Goal: Transaction & Acquisition: Purchase product/service

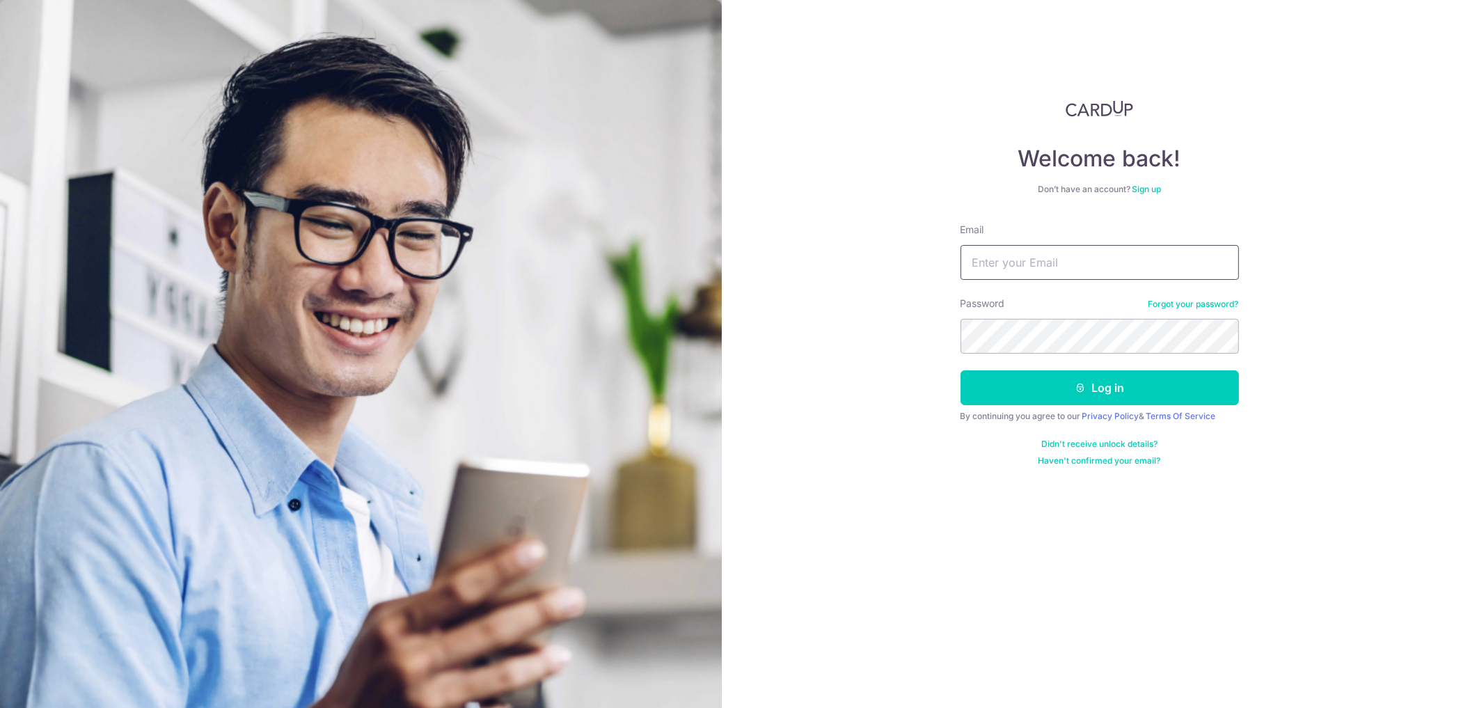
click at [1137, 267] on input "Email" at bounding box center [1099, 262] width 278 height 35
type input "[EMAIL_ADDRESS][DOMAIN_NAME]"
click at [1086, 383] on button "Log in" at bounding box center [1099, 387] width 278 height 35
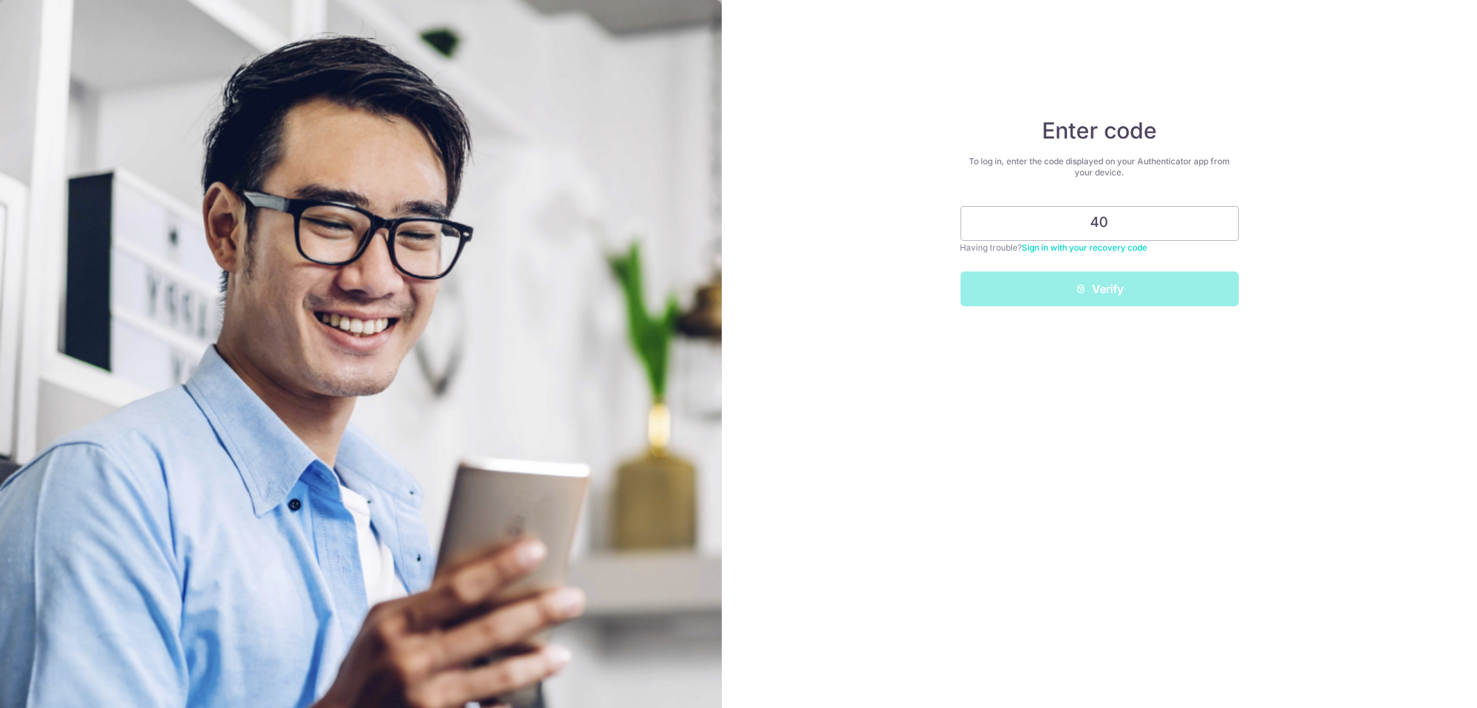
type input "4"
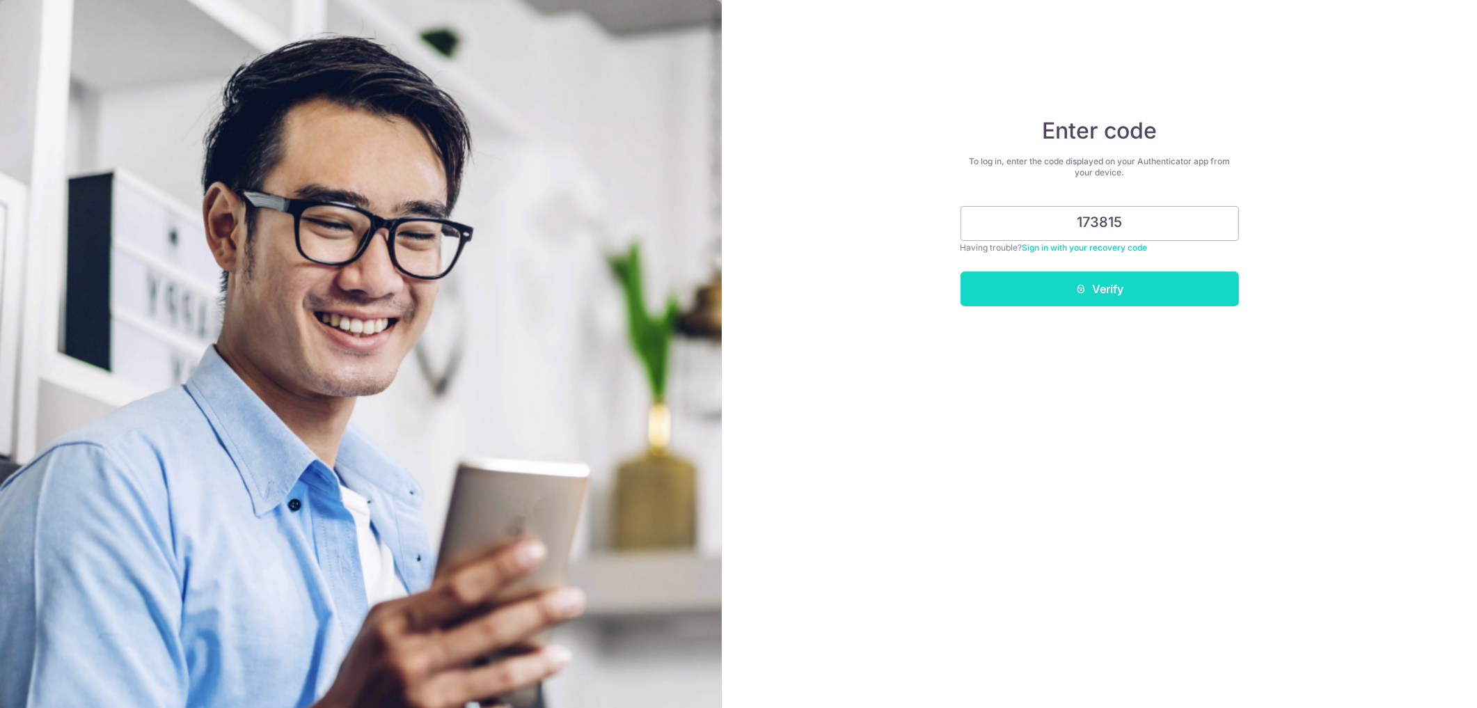
type input "173815"
click at [1108, 280] on button "Verify" at bounding box center [1099, 288] width 278 height 35
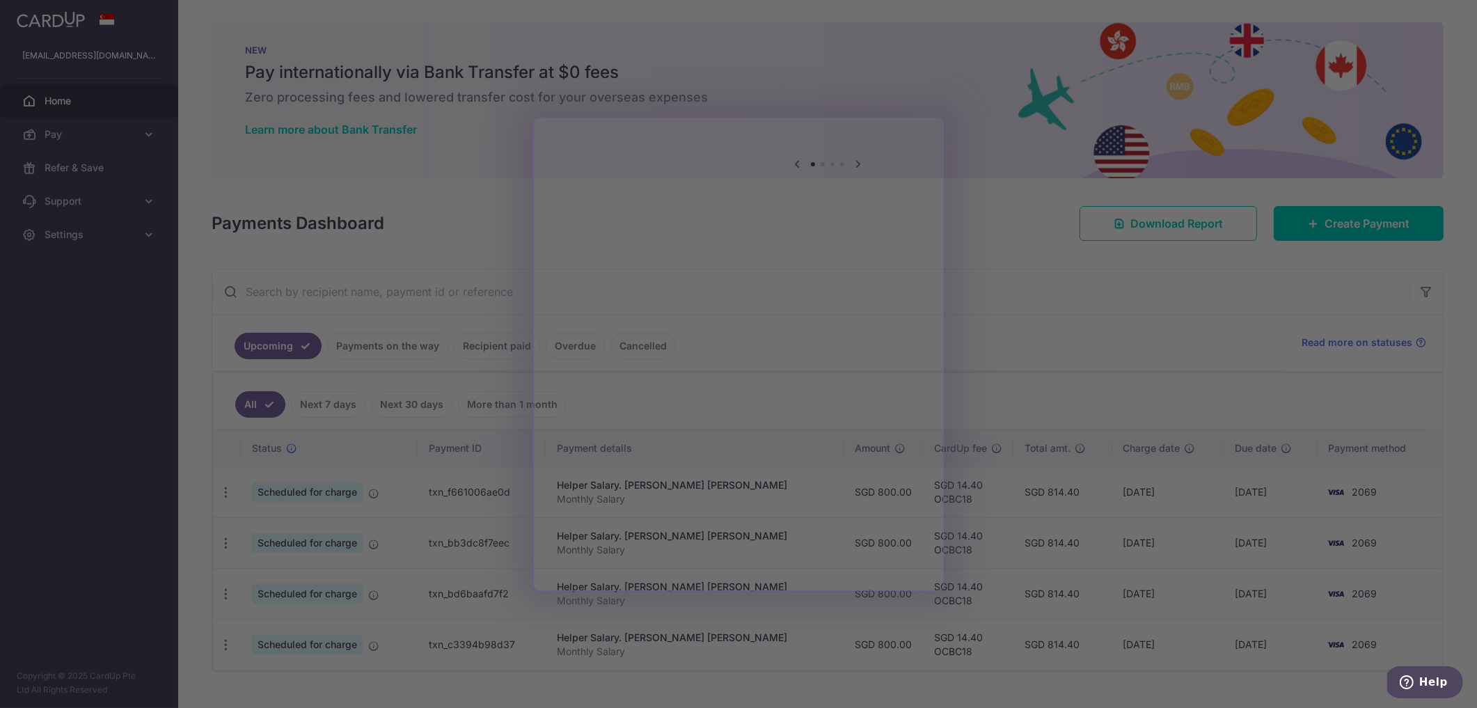
click at [991, 160] on div at bounding box center [745, 357] width 1491 height 715
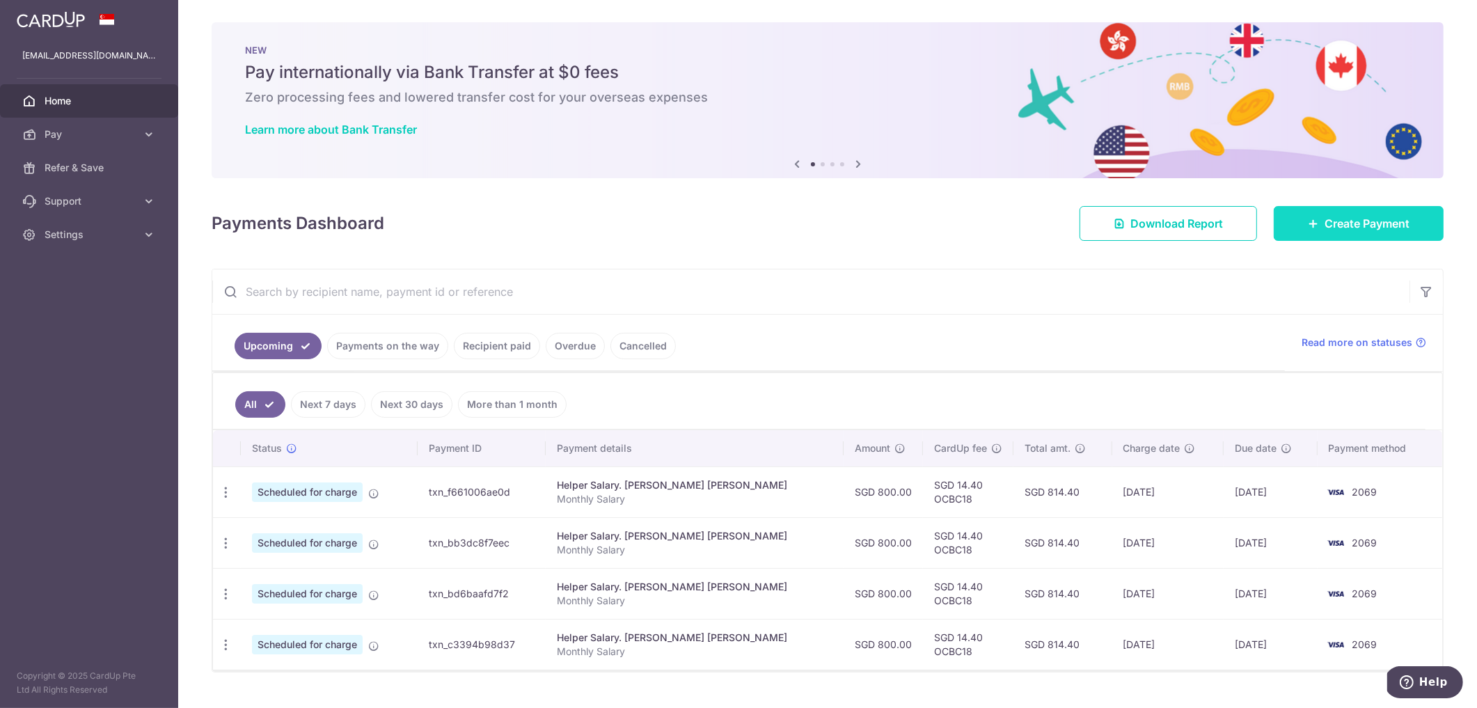
click at [1312, 229] on link "Create Payment" at bounding box center [1358, 223] width 170 height 35
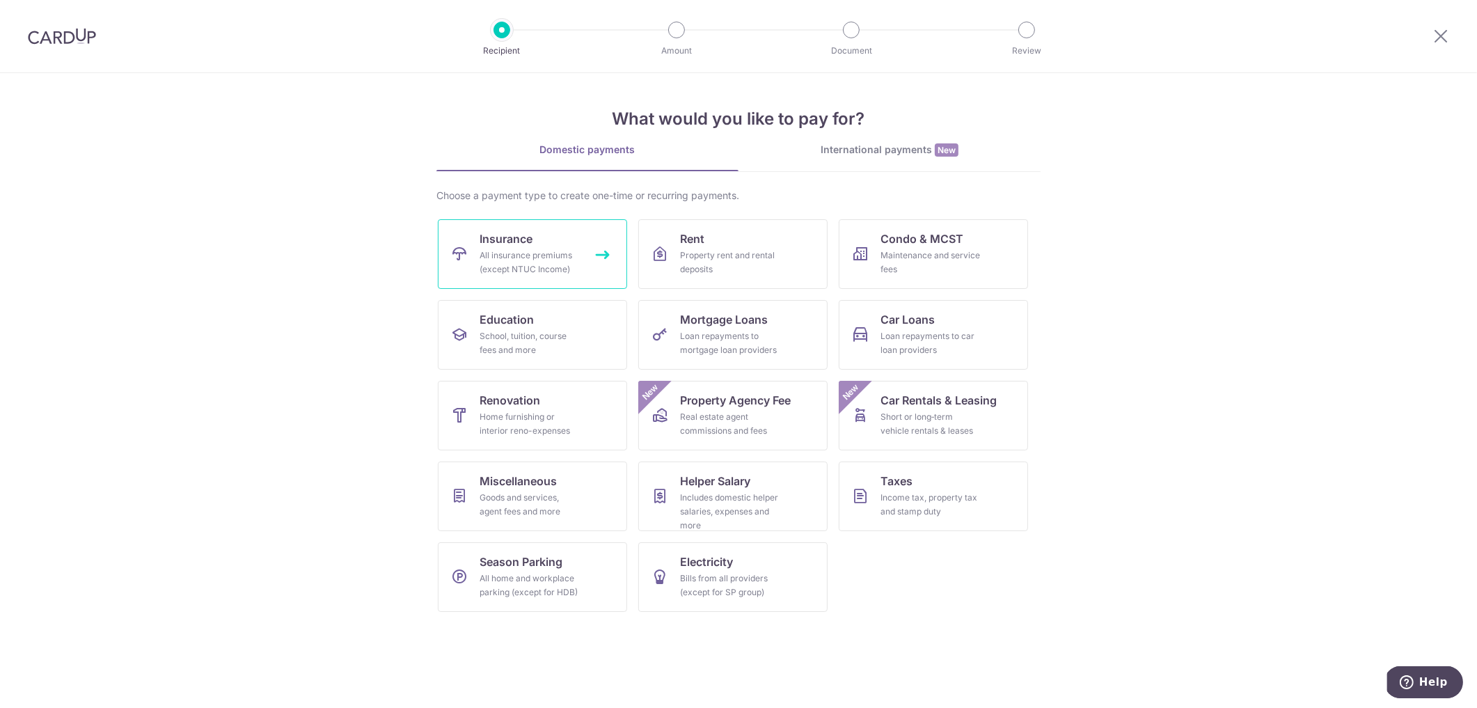
click at [477, 248] on link "Insurance All insurance premiums (except NTUC Income)" at bounding box center [532, 254] width 189 height 70
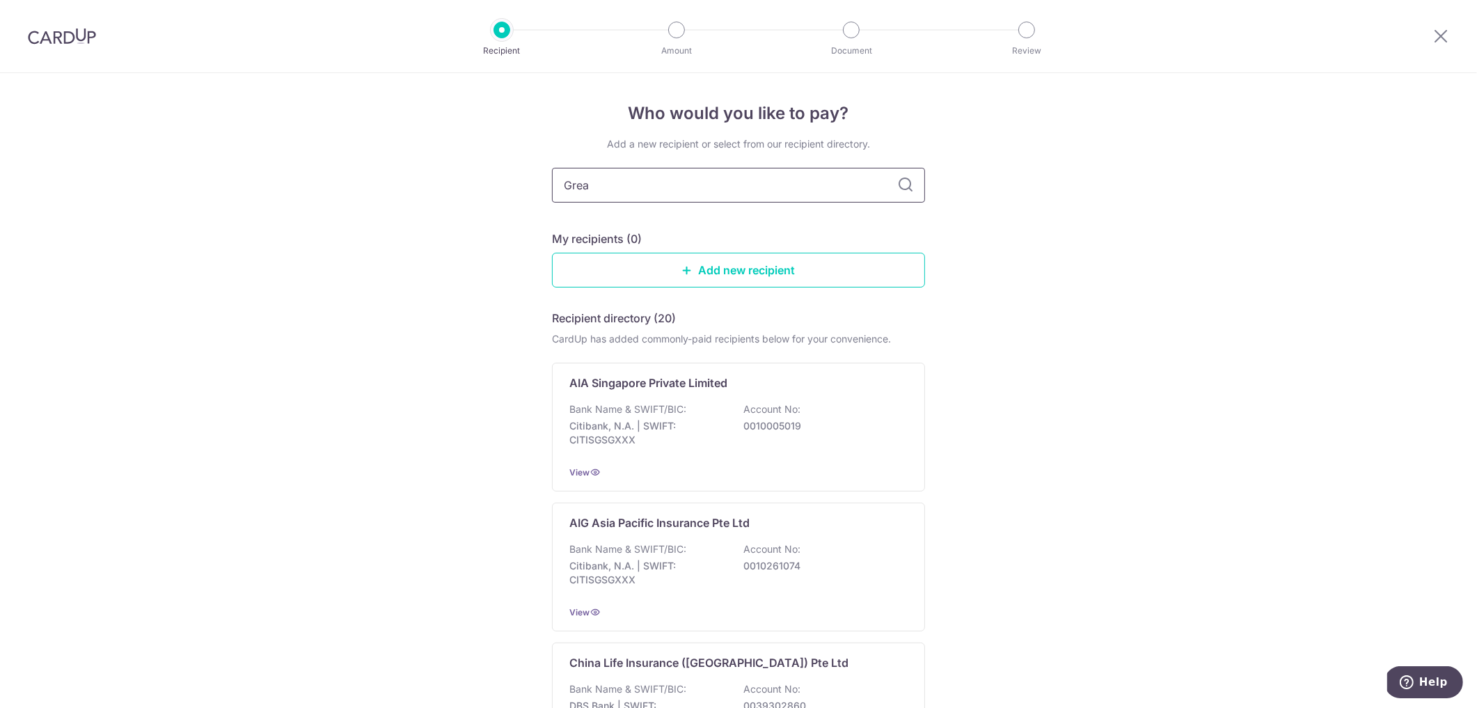
type input "Great"
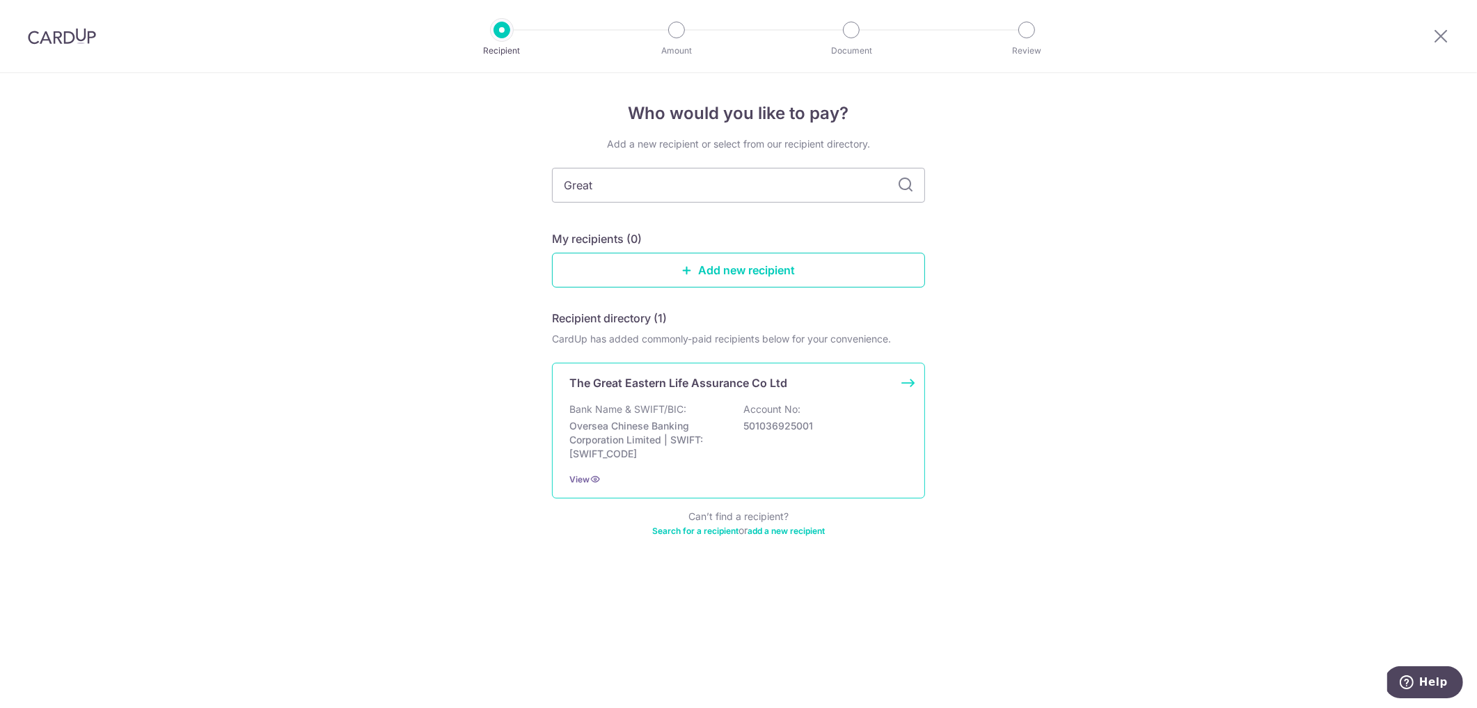
click at [704, 399] on div "The Great Eastern Life Assurance Co Ltd Bank Name & SWIFT/BIC: Oversea Chinese …" at bounding box center [738, 431] width 373 height 136
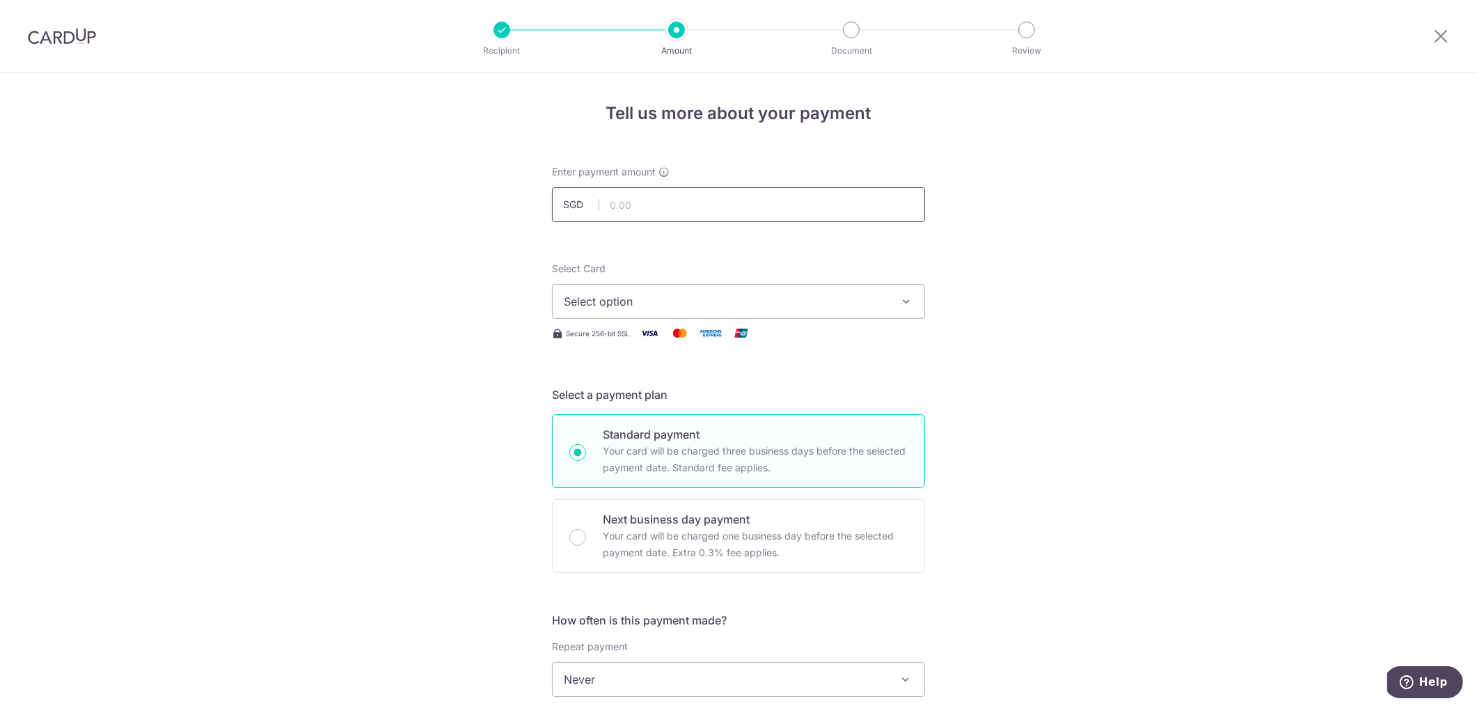
click at [754, 207] on input "text" at bounding box center [738, 204] width 373 height 35
type input "678.46"
click at [1035, 217] on div "Tell us more about your payment Enter payment amount SGD 678.46 678.46 Select C…" at bounding box center [738, 702] width 1477 height 1259
click at [855, 296] on span "Select option" at bounding box center [726, 301] width 324 height 17
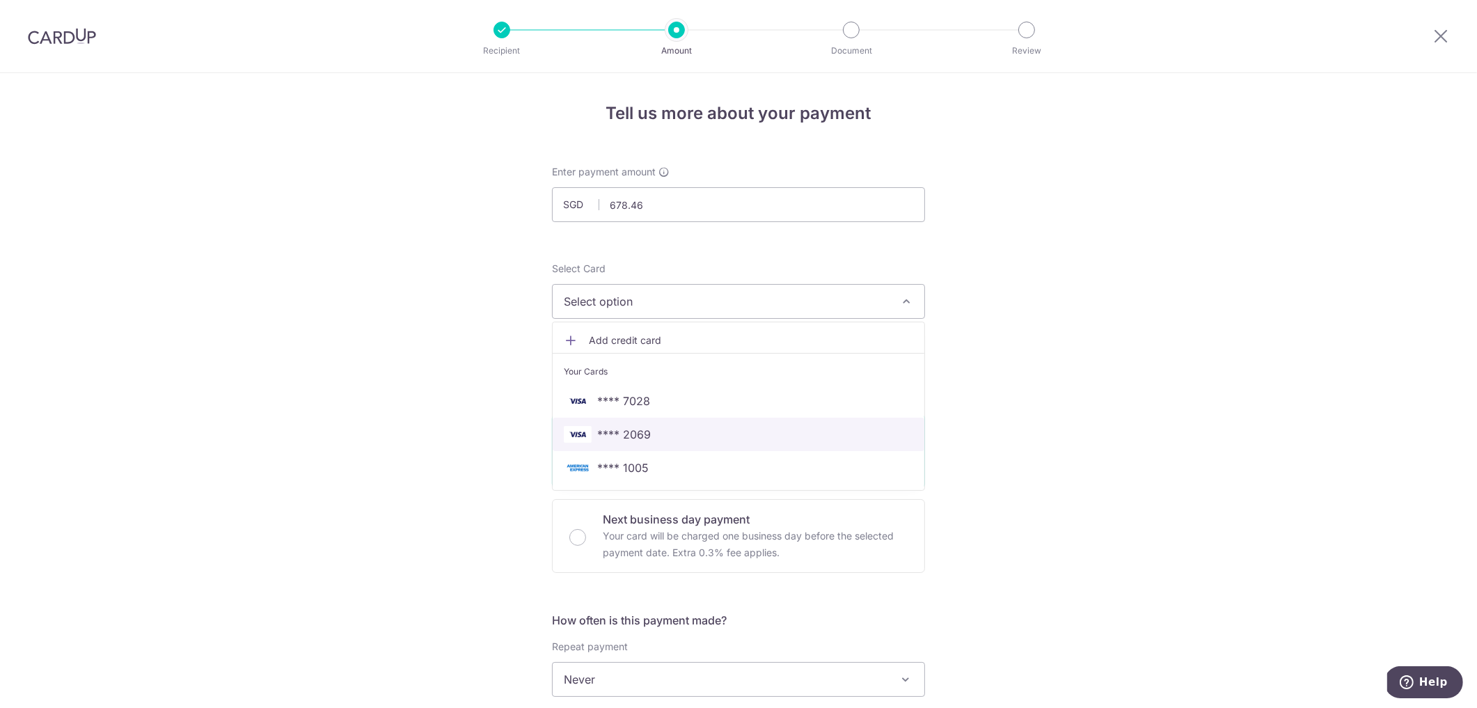
click at [826, 422] on link "**** 2069" at bounding box center [739, 434] width 372 height 33
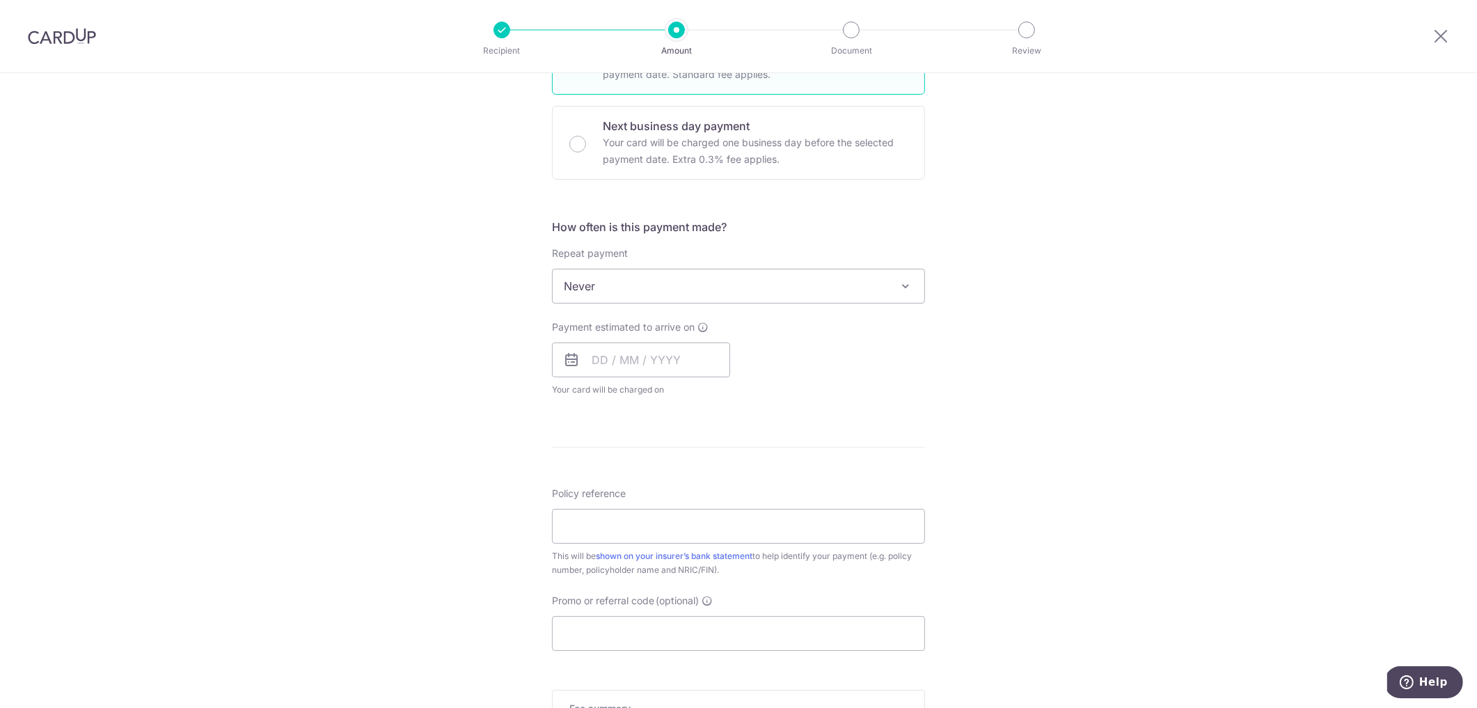
scroll to position [412, 0]
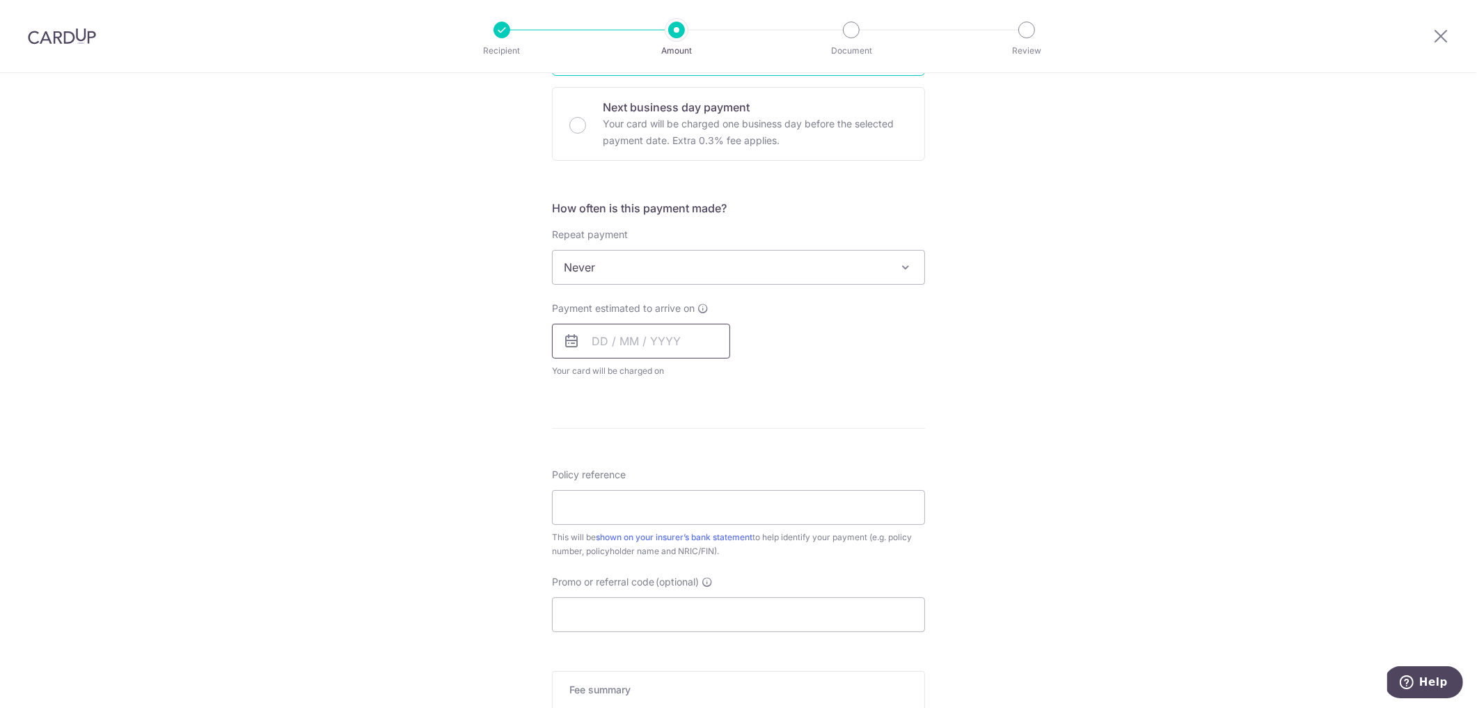
click at [668, 350] on input "text" at bounding box center [641, 341] width 178 height 35
click at [868, 340] on div "Payment estimated to arrive on Prev Next Sep Oct Nov Dec 2025 2026 2027 2028 20…" at bounding box center [738, 339] width 390 height 77
click at [653, 333] on input "text" at bounding box center [641, 341] width 178 height 35
click at [716, 468] on link "12" at bounding box center [719, 468] width 22 height 22
click at [0, 0] on p "Payment due and charge dates may be adjusted if it falls on weekends or public …" at bounding box center [0, 0] width 0 height 0
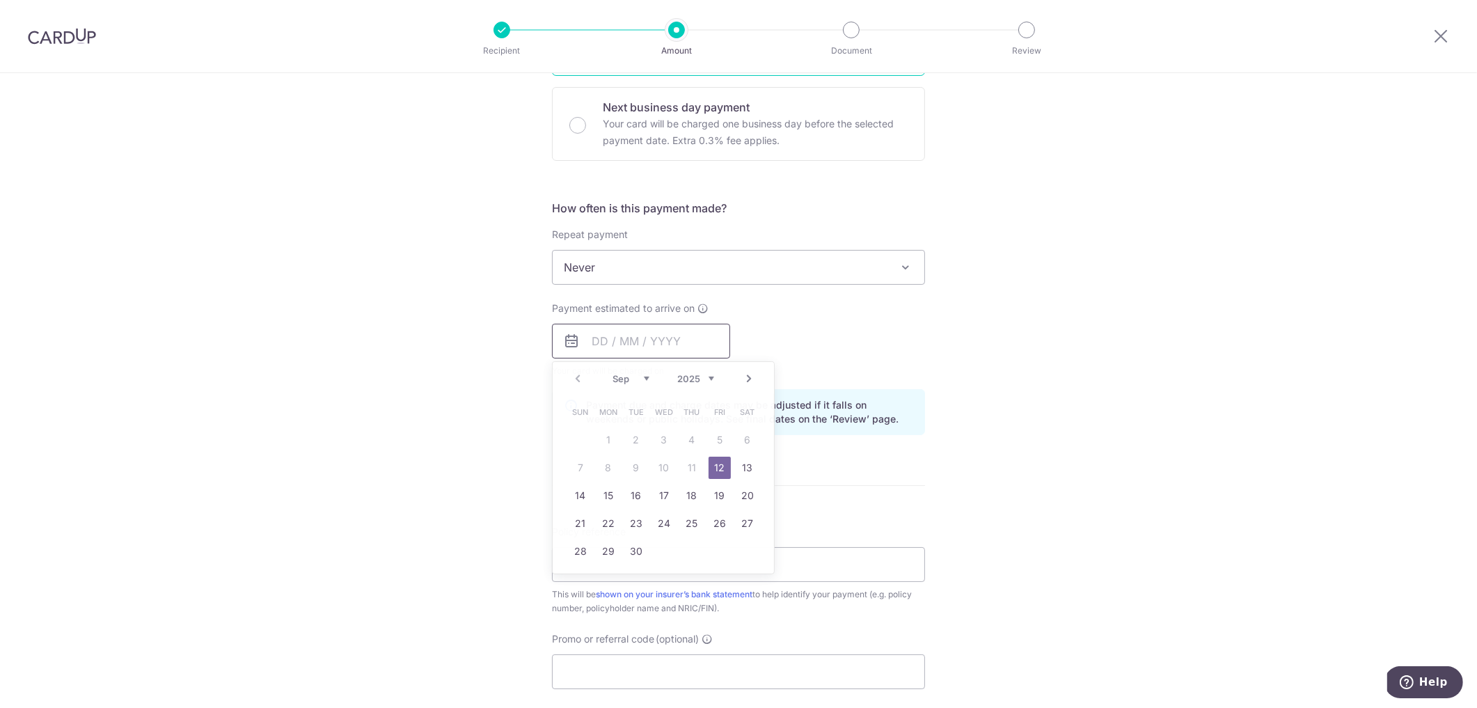
type input "12/09/2025"
click at [841, 563] on input "Policy reference" at bounding box center [738, 564] width 373 height 35
type input "6005151744 TOH TAN PENG"
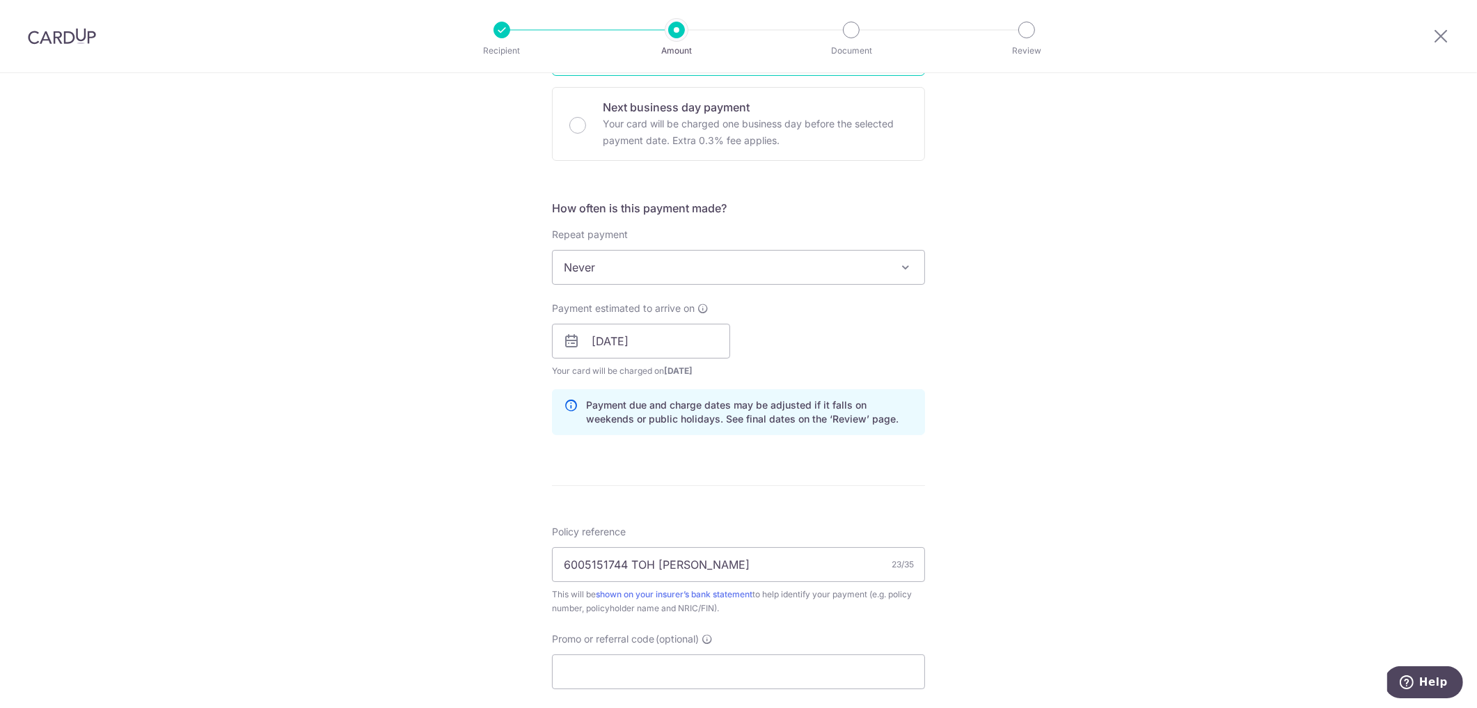
click at [1219, 559] on div "Tell us more about your payment Enter payment amount SGD 678.46 678.46 Select C…" at bounding box center [738, 319] width 1477 height 1316
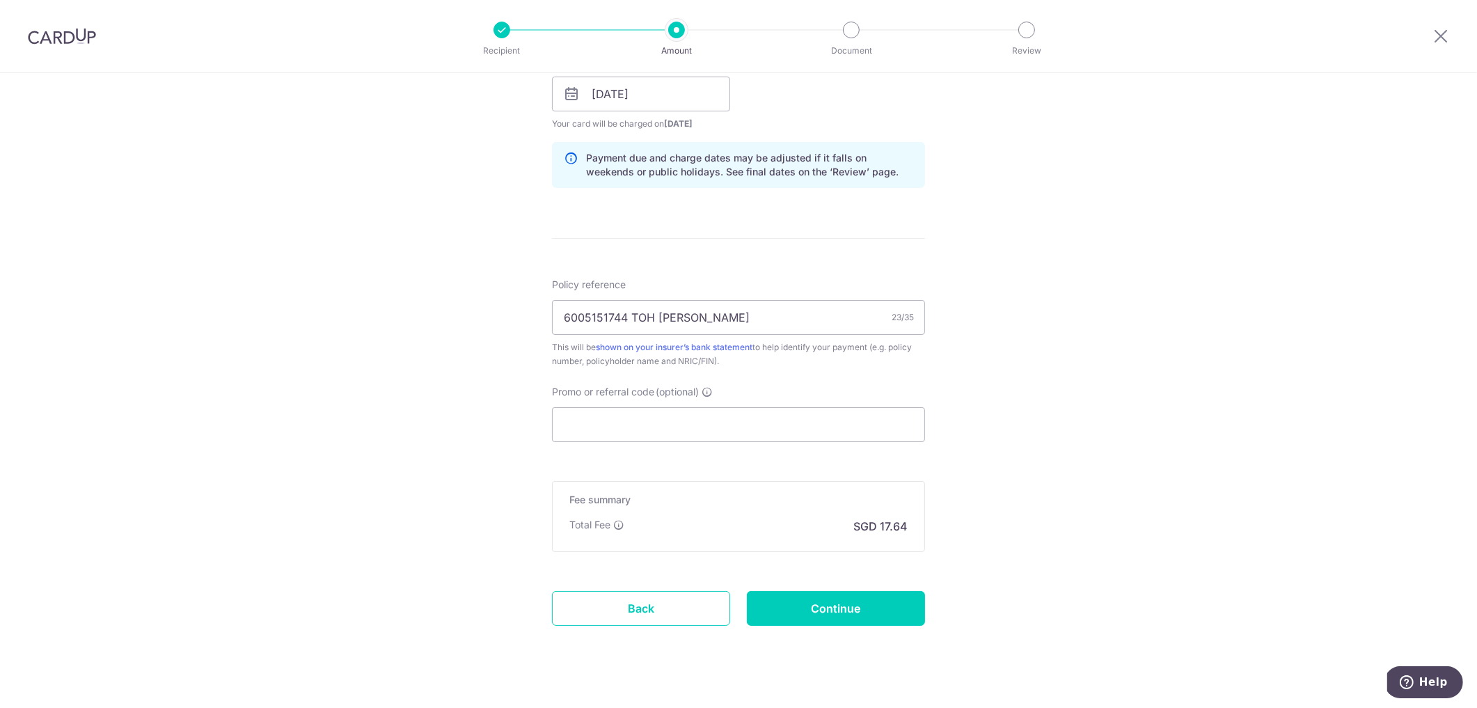
scroll to position [663, 0]
click at [728, 408] on input "Promo or referral code (optional)" at bounding box center [738, 420] width 373 height 35
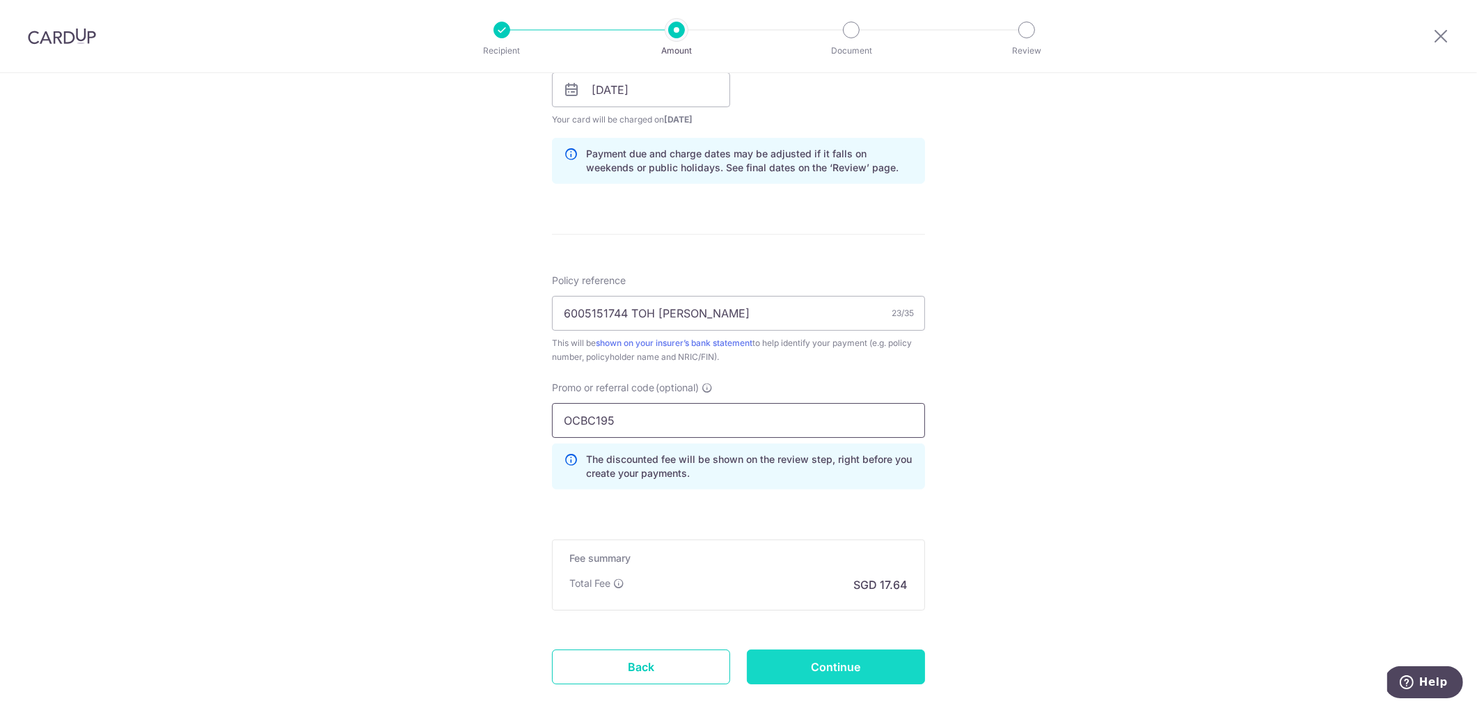
type input "OCBC195"
click at [875, 673] on input "Continue" at bounding box center [836, 666] width 178 height 35
type input "Create Schedule"
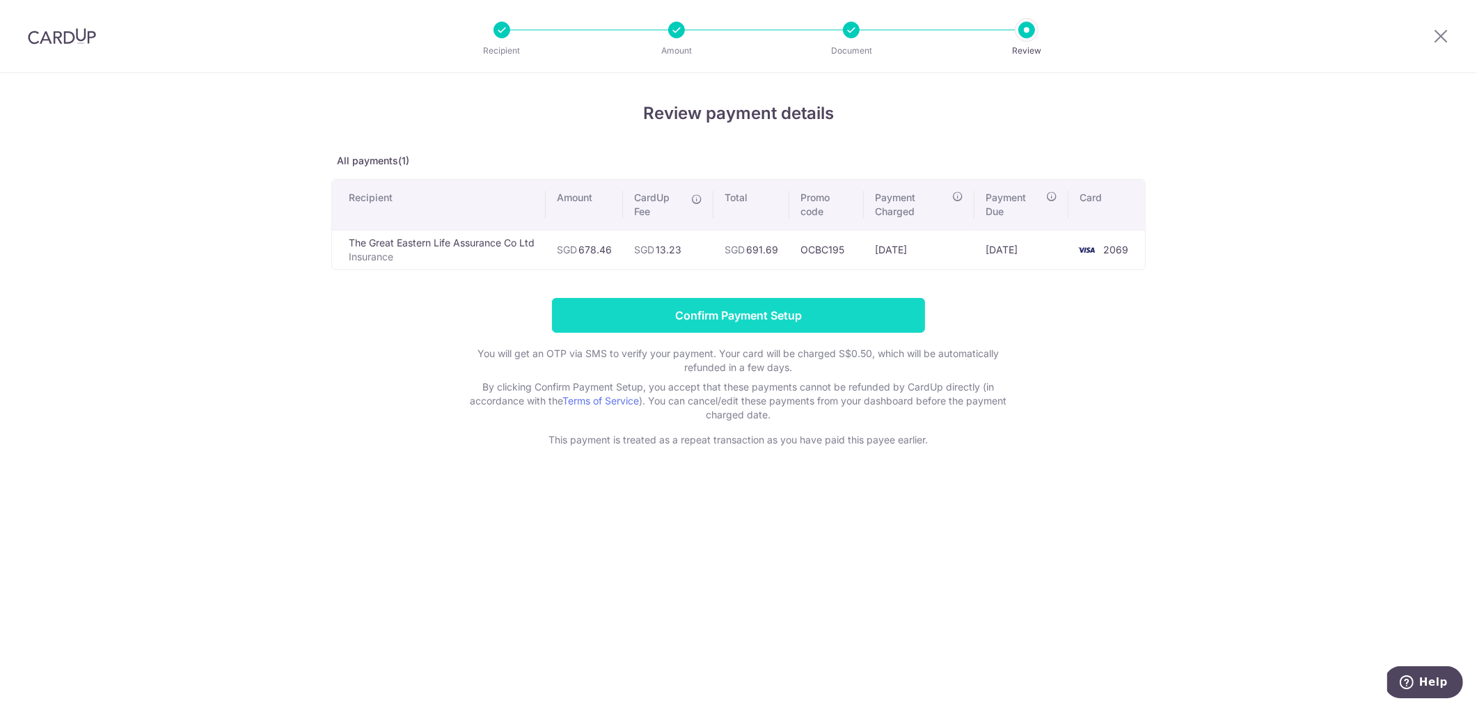
click at [800, 311] on input "Confirm Payment Setup" at bounding box center [738, 315] width 373 height 35
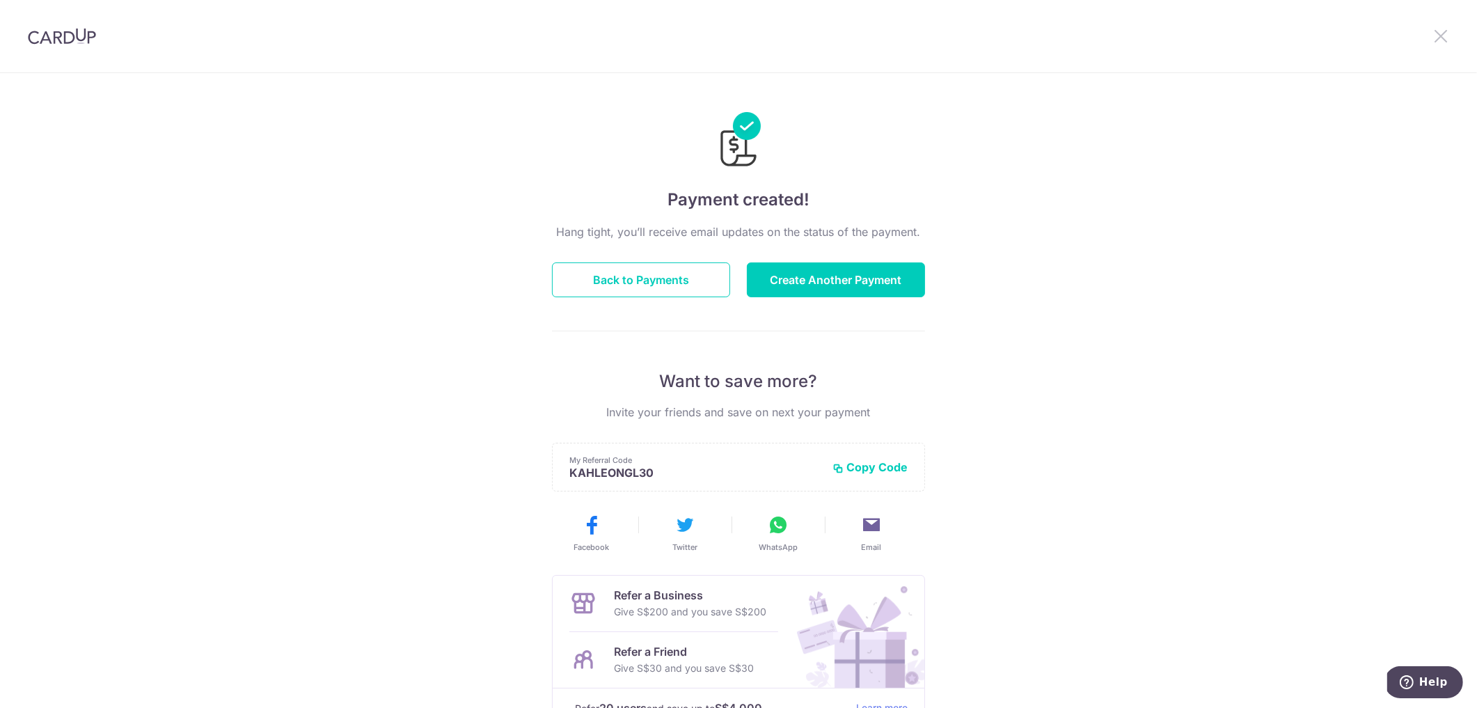
click at [1440, 40] on icon at bounding box center [1440, 35] width 17 height 17
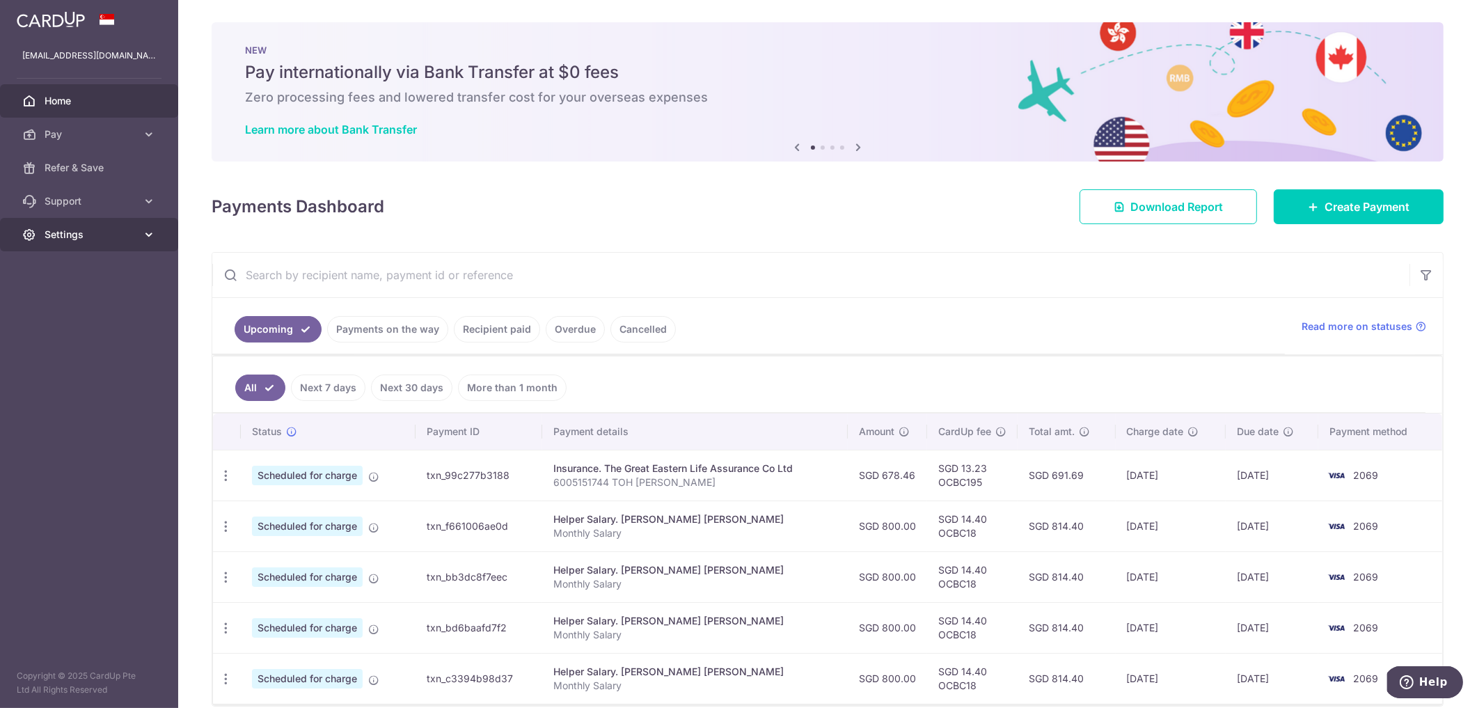
click at [114, 232] on span "Settings" at bounding box center [91, 235] width 92 height 14
click at [76, 300] on span "Logout" at bounding box center [91, 301] width 92 height 14
